Goal: Information Seeking & Learning: Learn about a topic

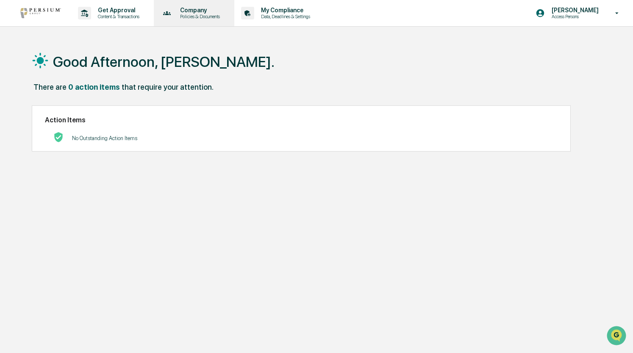
click at [200, 15] on p "Policies & Documents" at bounding box center [198, 17] width 51 height 6
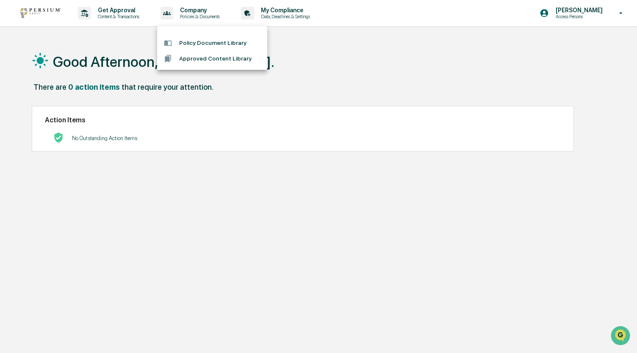
click at [122, 11] on div at bounding box center [318, 176] width 637 height 353
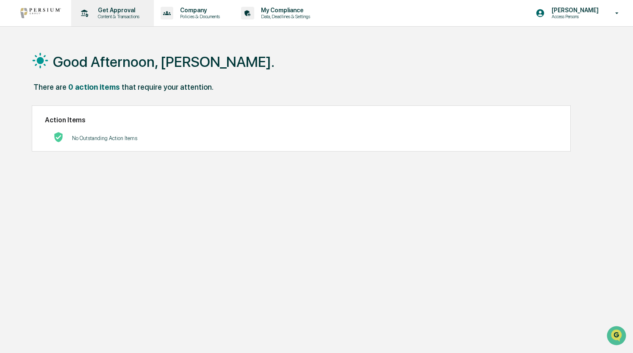
click at [119, 14] on p "Content & Transactions" at bounding box center [117, 17] width 53 height 6
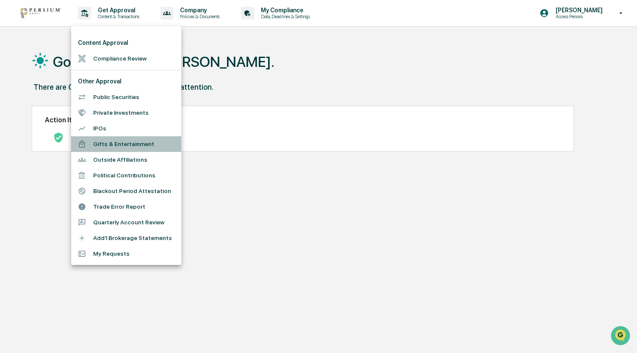
click at [124, 144] on li "Gifts & Entertainment" at bounding box center [126, 144] width 110 height 16
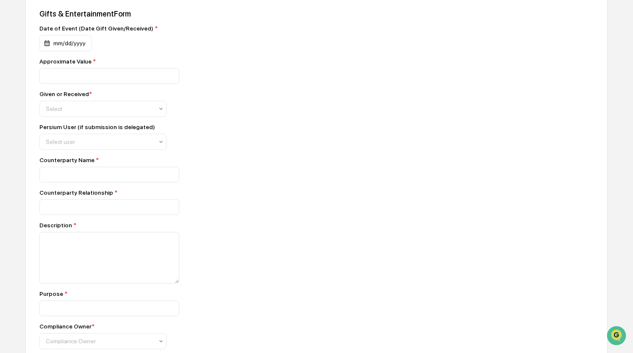
scroll to position [287, 0]
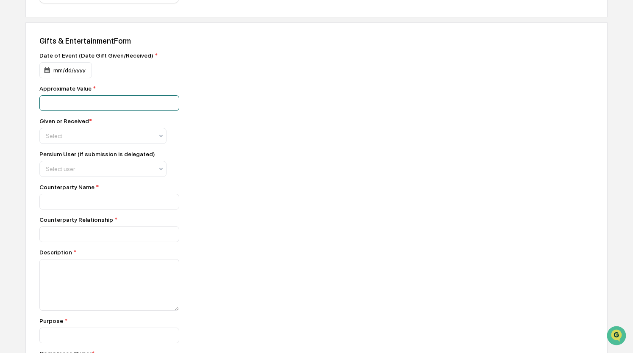
click at [114, 104] on input "number" at bounding box center [109, 103] width 140 height 16
click at [178, 64] on div "Date of Event (Date Gift Given/Received) * mm/dd/yyyy Approximate Value * Given…" at bounding box center [187, 250] width 297 height 397
click at [110, 136] on div at bounding box center [100, 136] width 108 height 8
click at [104, 159] on div "Given" at bounding box center [103, 158] width 126 height 17
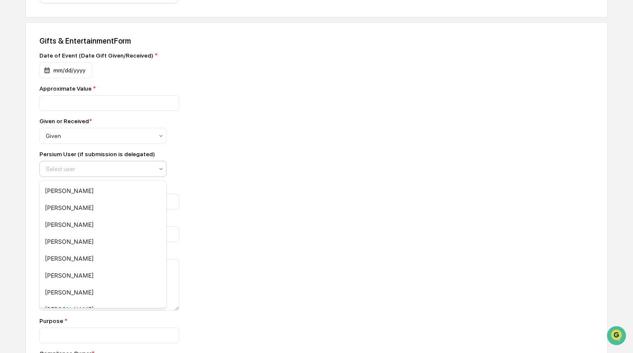
click at [100, 173] on div at bounding box center [100, 169] width 108 height 8
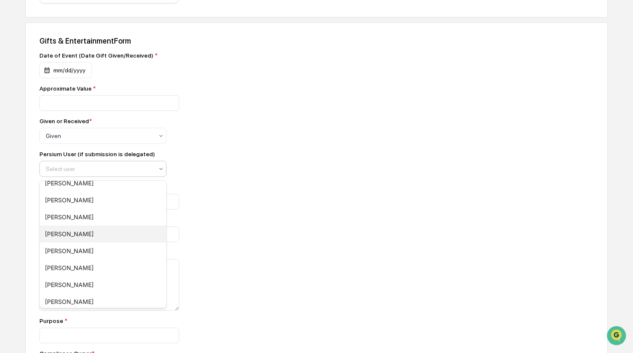
scroll to position [38, 0]
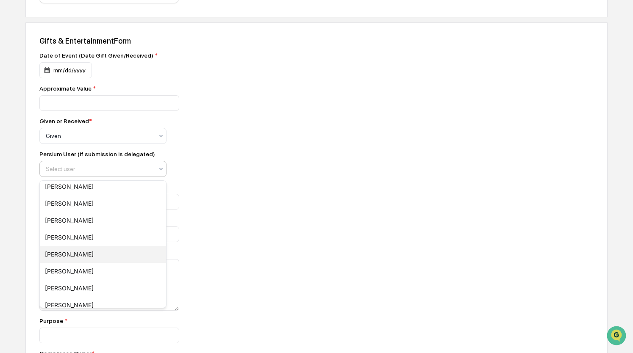
click at [94, 253] on div "[PERSON_NAME]" at bounding box center [103, 254] width 126 height 17
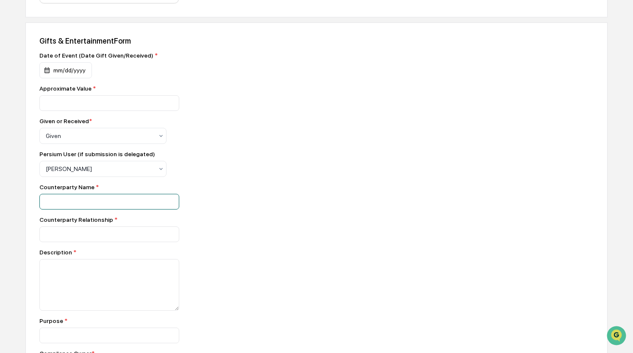
click at [103, 202] on input at bounding box center [109, 202] width 140 height 16
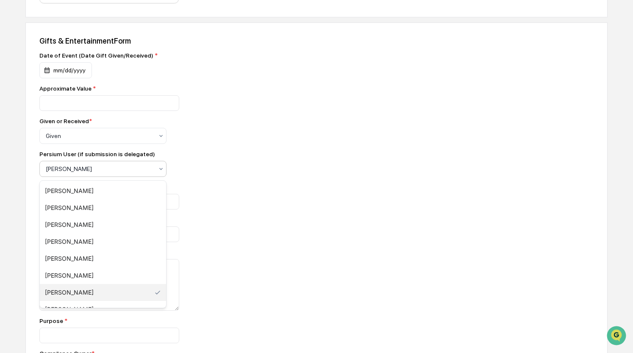
click at [108, 172] on div at bounding box center [100, 169] width 108 height 8
click at [102, 242] on div "[PERSON_NAME]" at bounding box center [103, 241] width 126 height 17
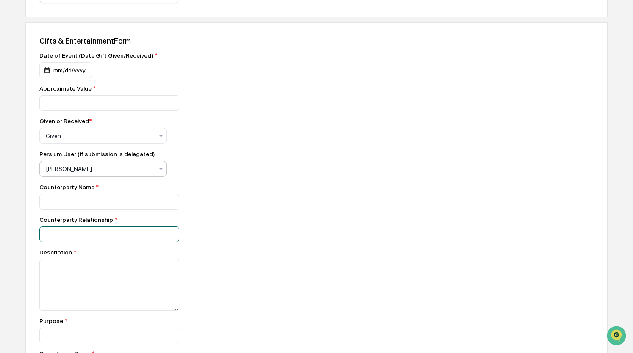
click at [102, 242] on input at bounding box center [109, 235] width 140 height 16
click at [96, 204] on input at bounding box center [109, 202] width 140 height 16
type input "**********"
click at [87, 249] on div "**********" at bounding box center [187, 250] width 297 height 397
click at [88, 242] on input at bounding box center [109, 235] width 140 height 16
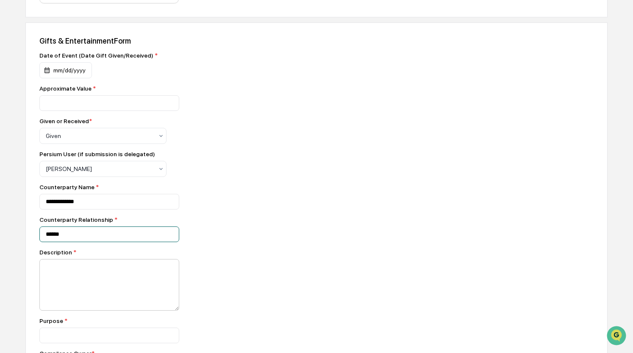
type input "******"
click at [83, 268] on textarea at bounding box center [109, 285] width 140 height 52
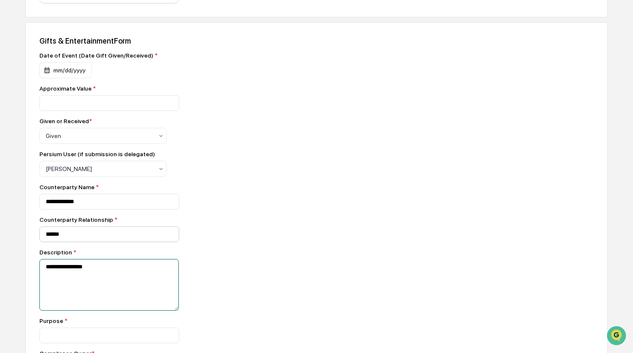
type textarea "**********"
click at [46, 236] on input "******" at bounding box center [109, 235] width 140 height 16
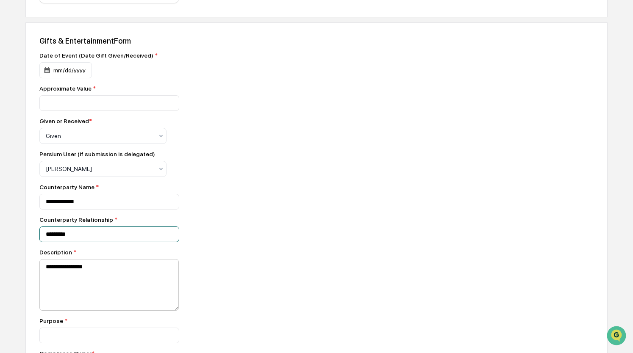
type input "*********"
click at [92, 271] on textarea "**********" at bounding box center [108, 284] width 139 height 51
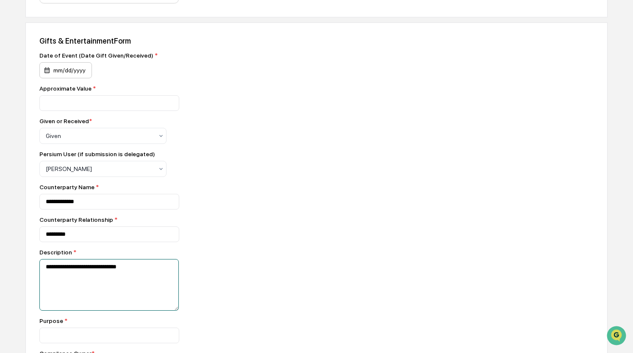
type textarea "**********"
click at [78, 73] on div "mm/dd/yyyy" at bounding box center [65, 70] width 53 height 16
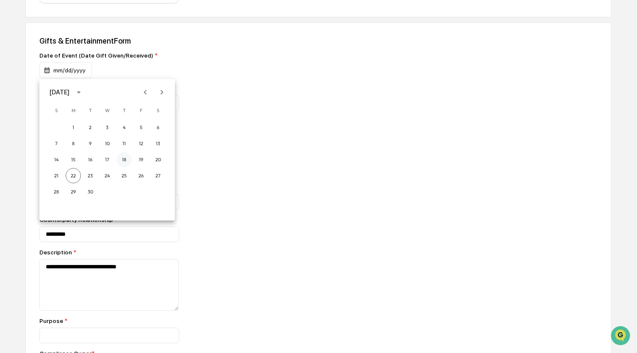
click at [127, 160] on button "18" at bounding box center [123, 159] width 15 height 15
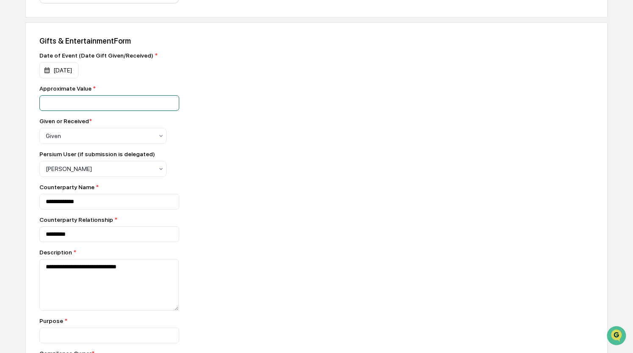
click at [70, 101] on input "number" at bounding box center [109, 103] width 140 height 16
click at [211, 132] on div "Given or Received * Given" at bounding box center [187, 131] width 297 height 26
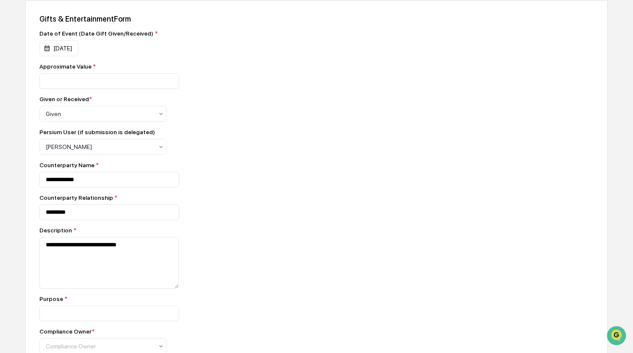
scroll to position [312, 0]
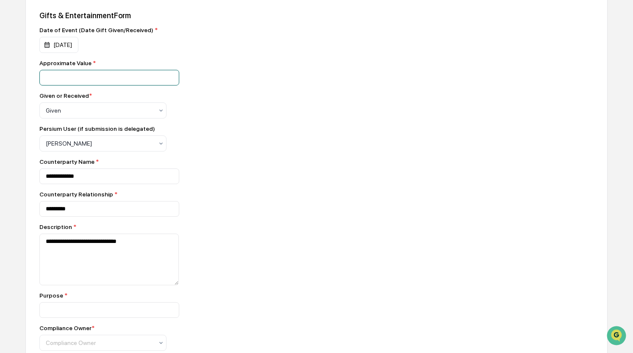
click at [120, 82] on input "**" at bounding box center [109, 78] width 140 height 16
type input "*****"
click at [194, 107] on div "Given or Received * Given" at bounding box center [187, 105] width 297 height 26
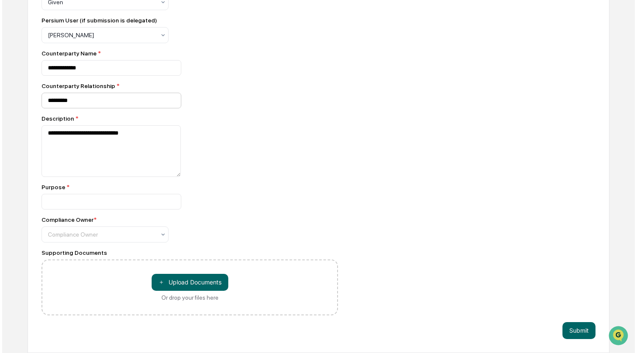
scroll to position [424, 0]
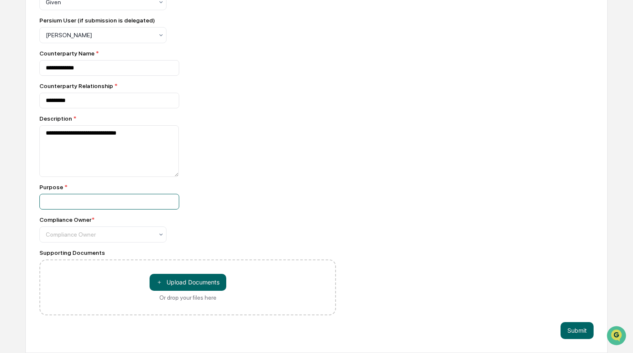
click at [97, 204] on input at bounding box center [109, 202] width 140 height 16
type input "****"
click at [97, 232] on div at bounding box center [100, 234] width 108 height 8
click at [107, 255] on div "[PERSON_NAME]" at bounding box center [103, 254] width 126 height 17
click at [571, 334] on button "Submit" at bounding box center [576, 330] width 33 height 17
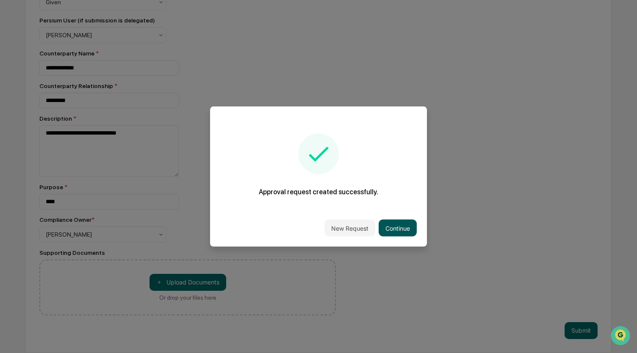
click at [391, 234] on button "Continue" at bounding box center [398, 228] width 38 height 17
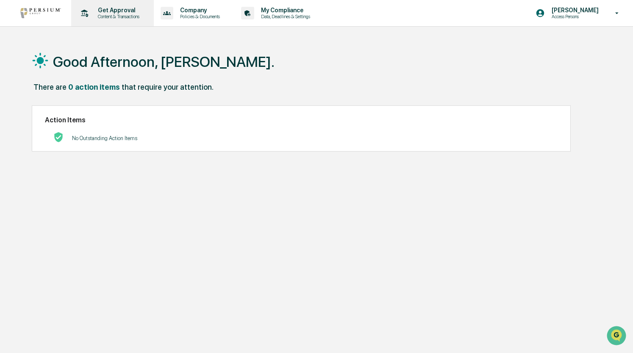
click at [136, 5] on div "Get Approval Content & Transactions" at bounding box center [112, 13] width 74 height 26
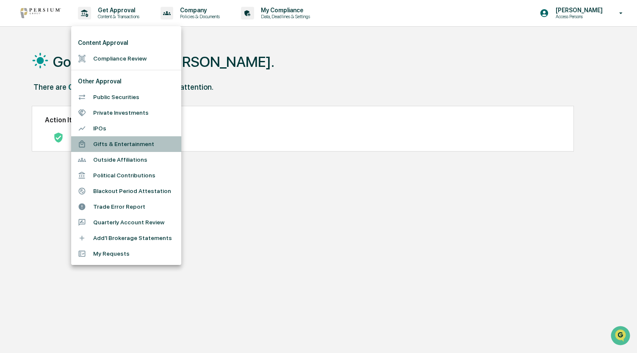
click at [118, 145] on li "Gifts & Entertainment" at bounding box center [126, 144] width 110 height 16
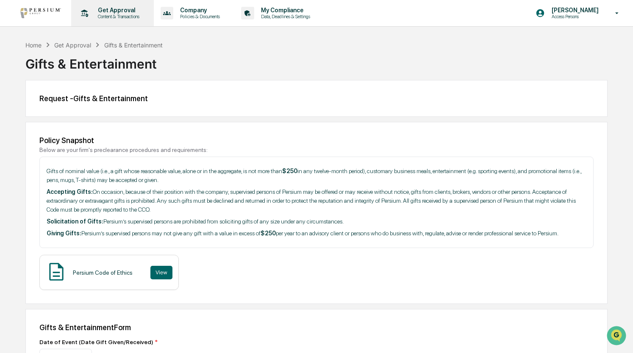
click at [125, 22] on div "Get Approval Content & Transactions" at bounding box center [112, 13] width 74 height 26
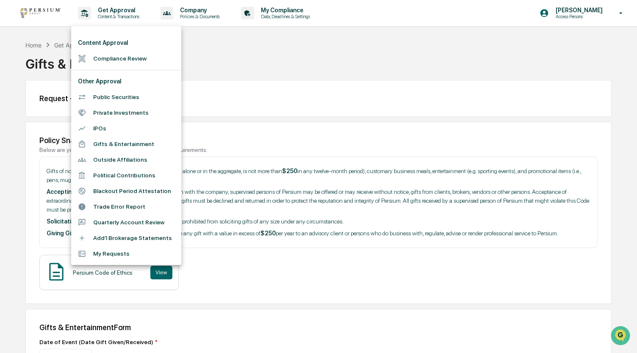
click at [281, 57] on div at bounding box center [318, 176] width 637 height 353
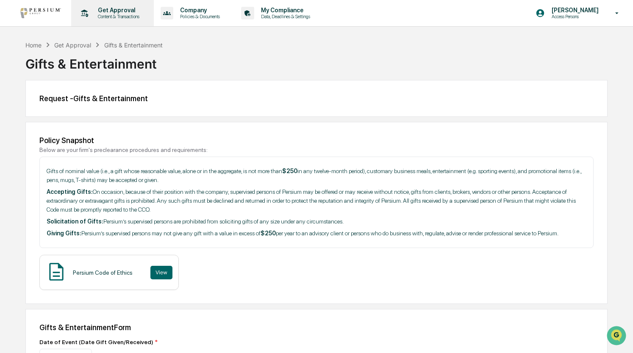
click at [126, 16] on p "Content & Transactions" at bounding box center [117, 17] width 53 height 6
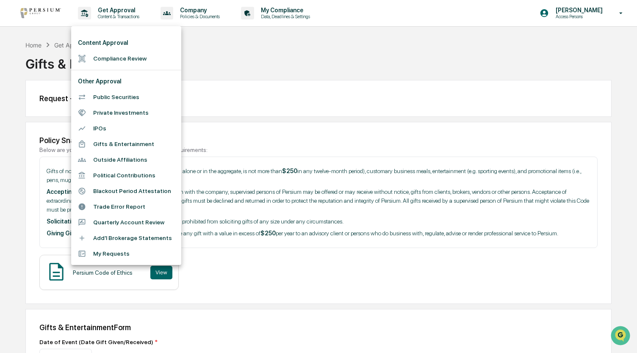
click at [214, 19] on div at bounding box center [318, 176] width 637 height 353
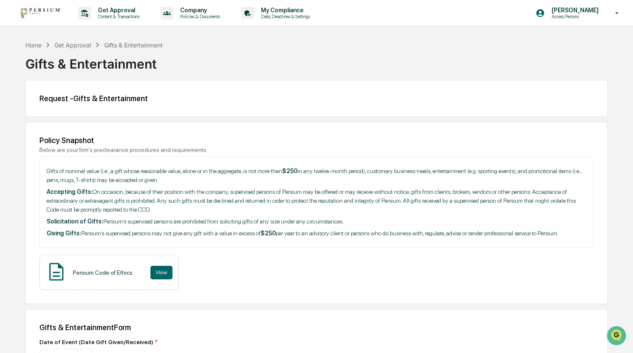
click at [203, 12] on p "Company" at bounding box center [198, 10] width 51 height 7
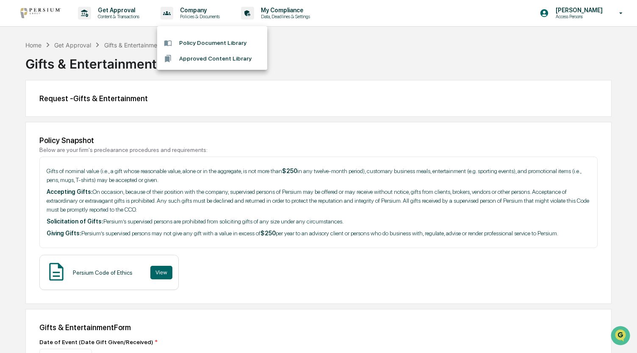
click at [116, 13] on div at bounding box center [318, 176] width 637 height 353
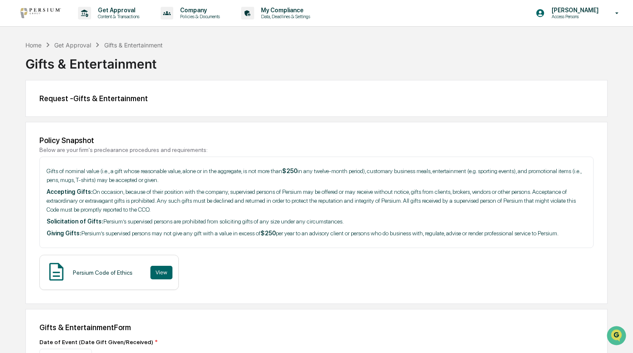
click at [116, 13] on p "Get Approval" at bounding box center [117, 10] width 53 height 7
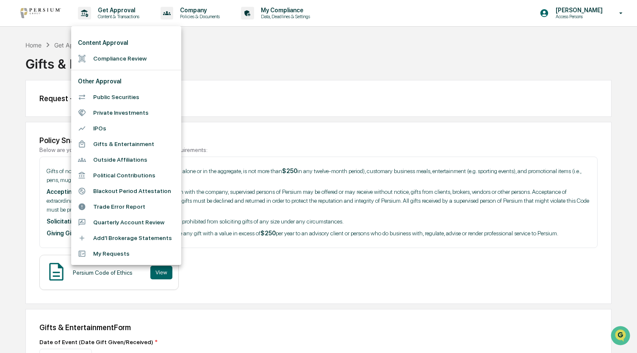
click at [293, 15] on div at bounding box center [318, 176] width 637 height 353
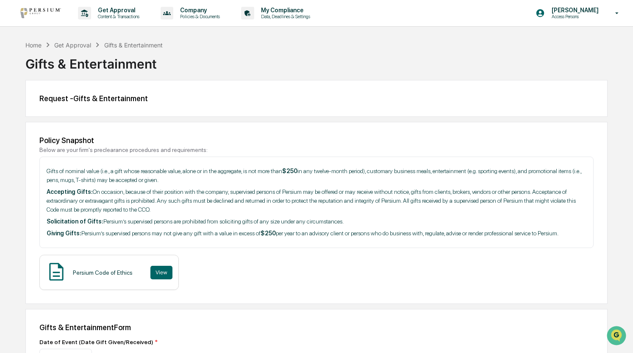
click at [293, 15] on p "Data, Deadlines & Settings" at bounding box center [284, 17] width 60 height 6
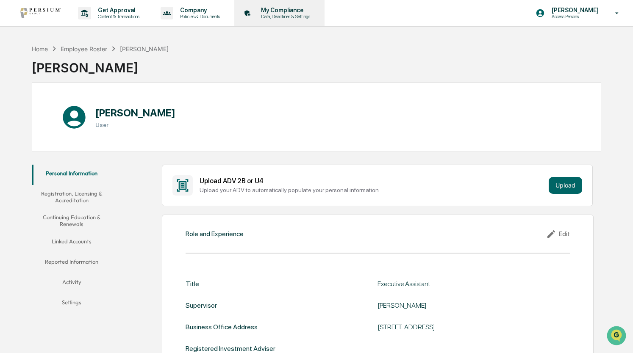
click at [283, 13] on p "My Compliance" at bounding box center [284, 10] width 60 height 7
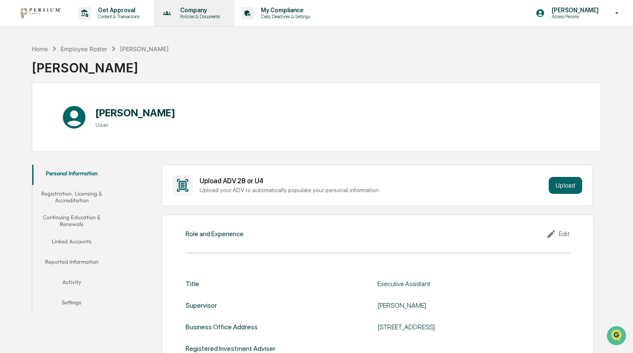
click at [217, 16] on p "Policies & Documents" at bounding box center [198, 17] width 51 height 6
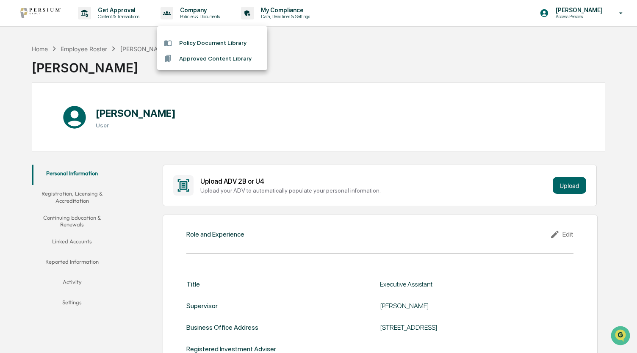
click at [115, 7] on div at bounding box center [318, 176] width 637 height 353
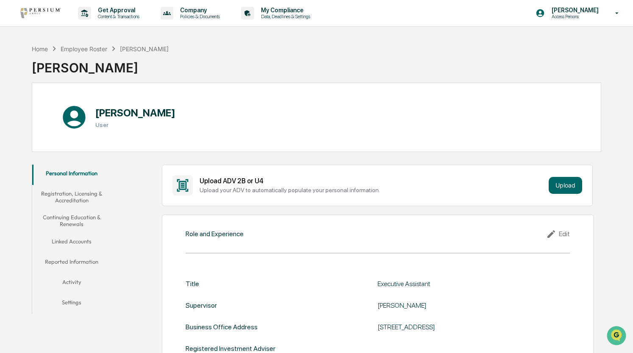
click at [114, 11] on p "Get Approval" at bounding box center [117, 10] width 53 height 7
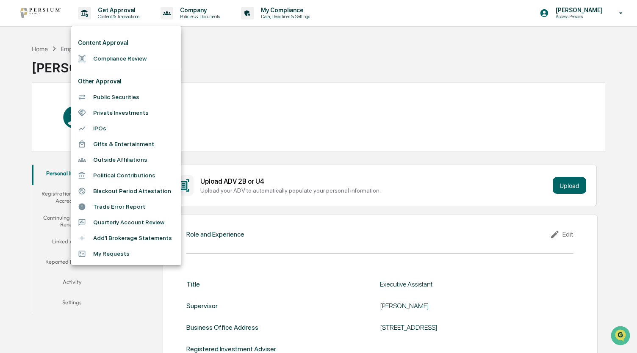
click at [230, 52] on div at bounding box center [318, 176] width 637 height 353
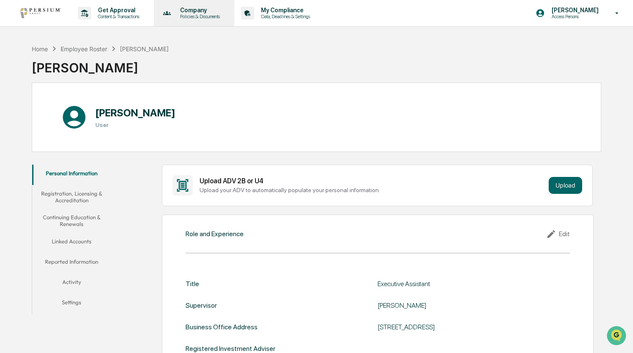
click at [192, 15] on p "Policies & Documents" at bounding box center [198, 17] width 51 height 6
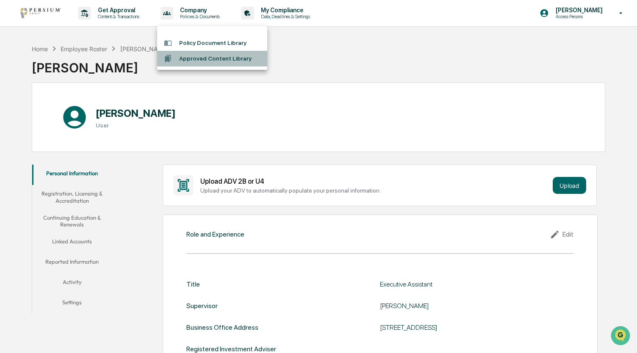
click at [208, 61] on li "Approved Content Library" at bounding box center [212, 59] width 110 height 16
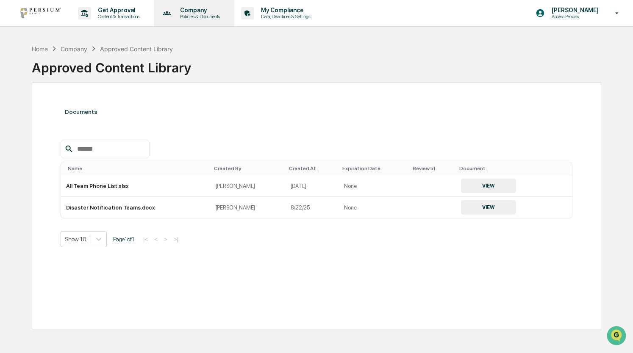
click at [213, 19] on div "Company Policies & Documents" at bounding box center [193, 13] width 72 height 26
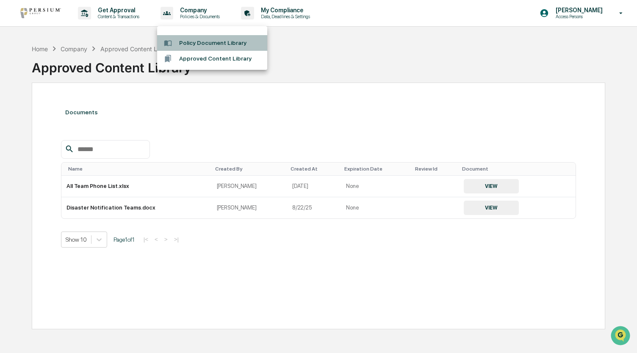
click at [200, 43] on li "Policy Document Library" at bounding box center [212, 43] width 110 height 16
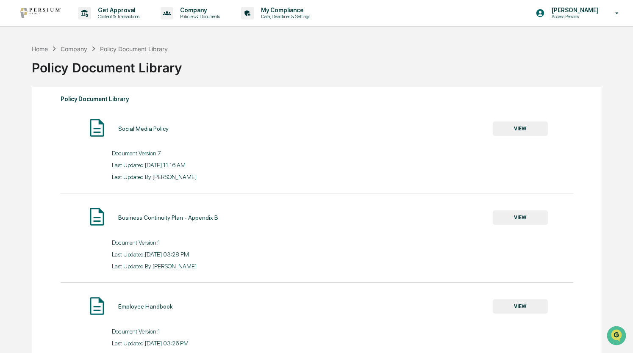
click at [79, 47] on div "Company" at bounding box center [74, 48] width 27 height 7
click at [50, 48] on icon at bounding box center [54, 48] width 9 height 9
click at [193, 17] on p "Policies & Documents" at bounding box center [198, 17] width 51 height 6
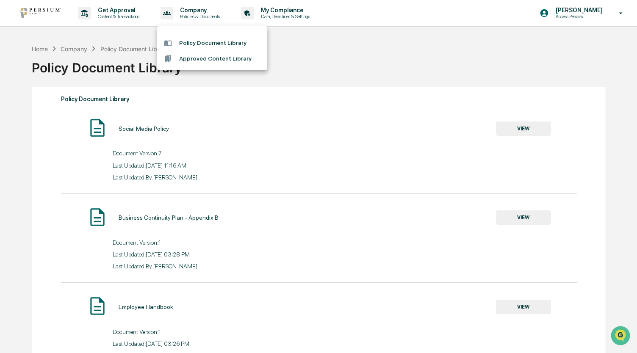
click at [207, 69] on ul "Policy Document Library Approved Content Library" at bounding box center [212, 48] width 110 height 44
click at [208, 58] on li "Approved Content Library" at bounding box center [212, 59] width 110 height 16
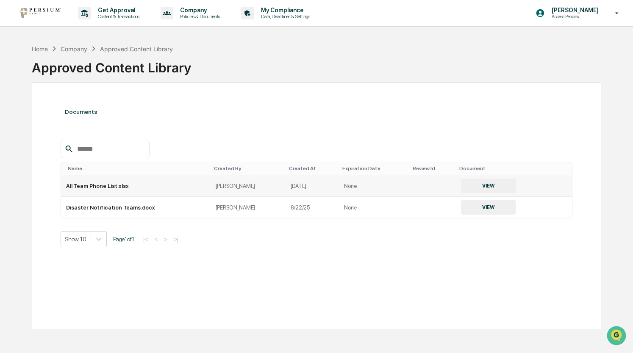
click at [475, 183] on button "VIEW" at bounding box center [488, 186] width 55 height 14
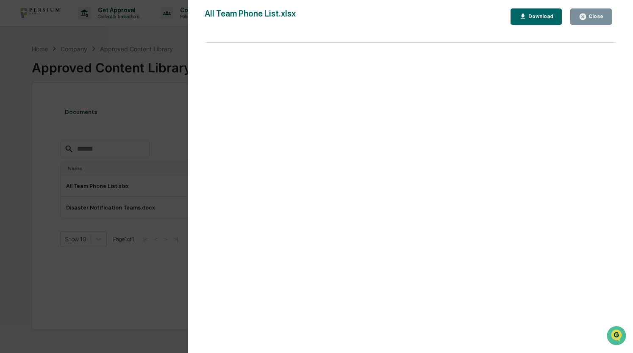
click at [596, 18] on div "Close" at bounding box center [595, 17] width 17 height 6
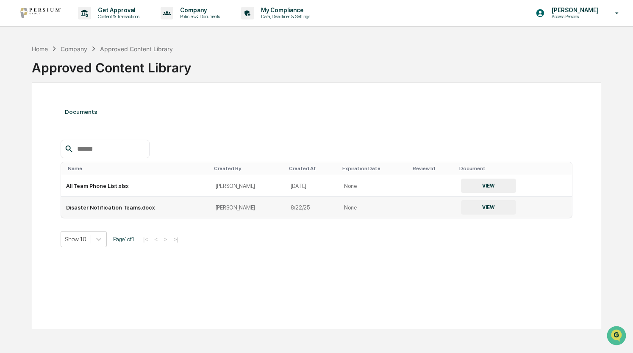
click at [465, 207] on button "VIEW" at bounding box center [488, 207] width 55 height 14
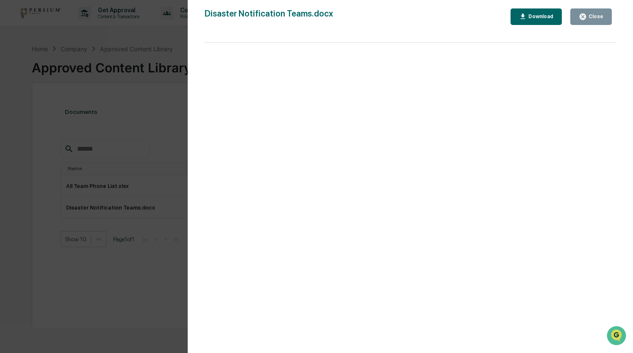
click at [136, 305] on div "Version History 08/22/2025, 05:37 PM Anna Hubert Disaster Notification Teams.do…" at bounding box center [316, 176] width 633 height 353
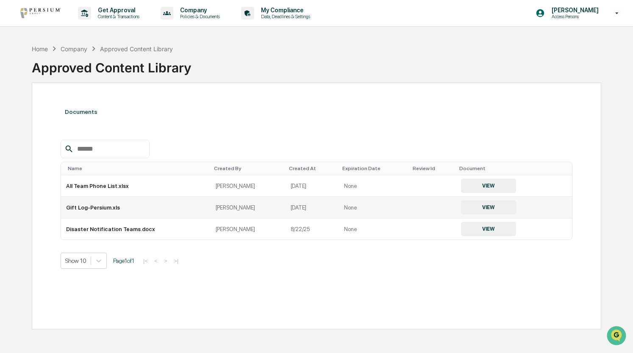
click at [471, 214] on button "VIEW" at bounding box center [488, 207] width 55 height 14
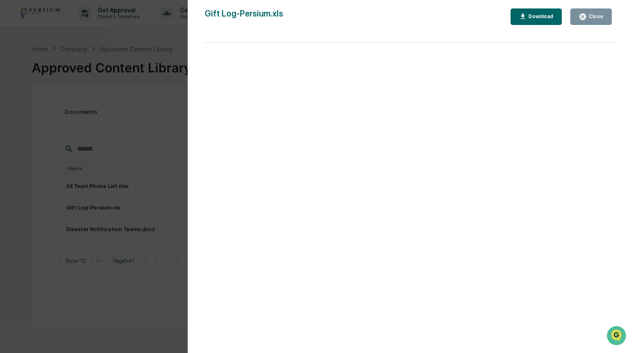
click at [597, 13] on div "Close" at bounding box center [591, 17] width 25 height 8
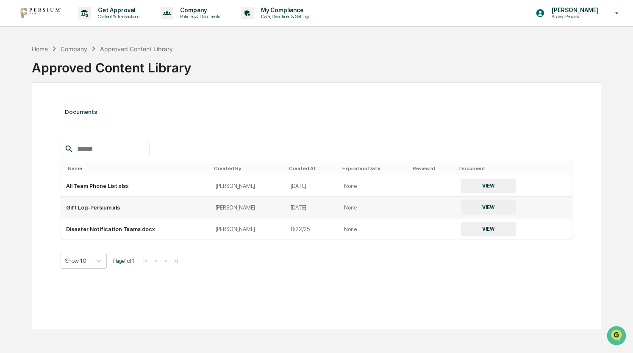
click at [485, 209] on button "VIEW" at bounding box center [488, 207] width 55 height 14
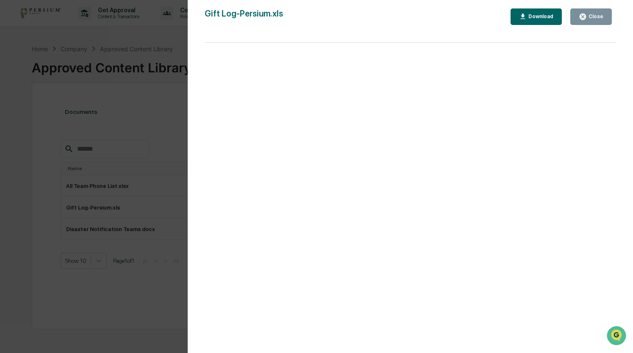
click at [589, 14] on div "Close" at bounding box center [595, 17] width 17 height 6
